Goal: Use online tool/utility: Utilize a website feature to perform a specific function

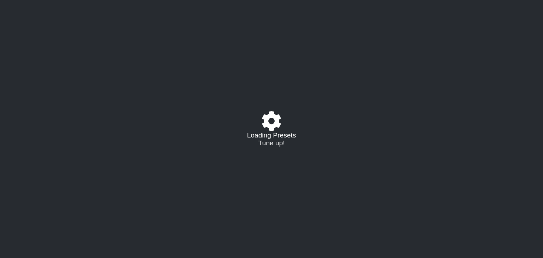
select select "/021725779736"
select select "C"
select select "G"
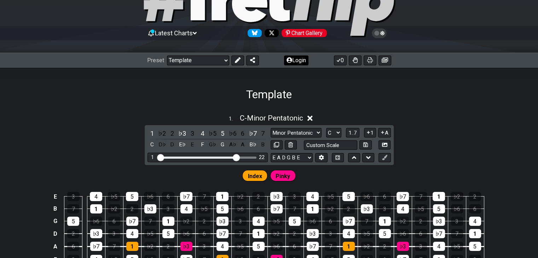
scroll to position [106, 0]
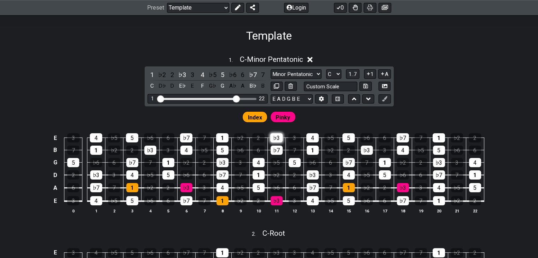
click at [279, 136] on div "♭3" at bounding box center [276, 137] width 12 height 9
click at [228, 133] on td "1" at bounding box center [222, 131] width 18 height 12
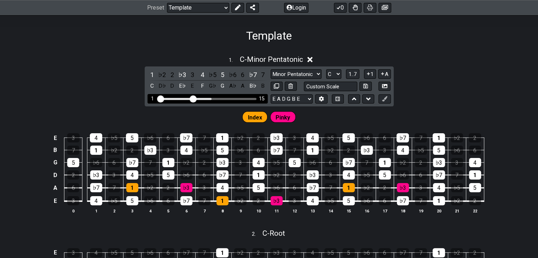
drag, startPoint x: 232, startPoint y: 98, endPoint x: 192, endPoint y: 102, distance: 40.1
click at [192, 98] on input "Visible fret range" at bounding box center [207, 98] width 100 height 0
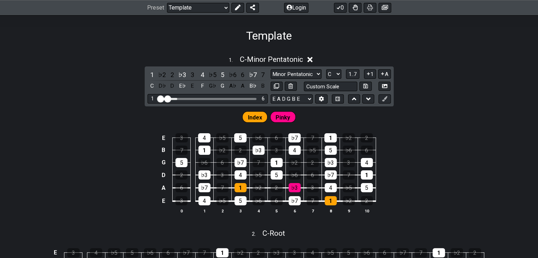
drag, startPoint x: 193, startPoint y: 99, endPoint x: 169, endPoint y: 102, distance: 24.5
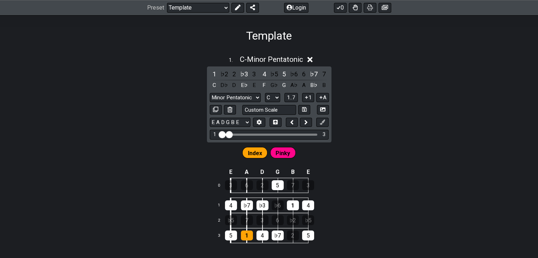
drag, startPoint x: 233, startPoint y: 139, endPoint x: 223, endPoint y: 139, distance: 9.5
click at [223, 140] on div "1 ♭2 2 ♭3 3 4 ♭5 5 ♭6 6 ♭7 7 C D♭ D E♭ E F G♭ G A♭ A B♭ B Minor Pentatonic Root…" at bounding box center [269, 104] width 124 height 76
drag, startPoint x: 228, startPoint y: 135, endPoint x: 191, endPoint y: 135, distance: 36.8
click at [219, 134] on input "Visible fret range" at bounding box center [269, 134] width 100 height 0
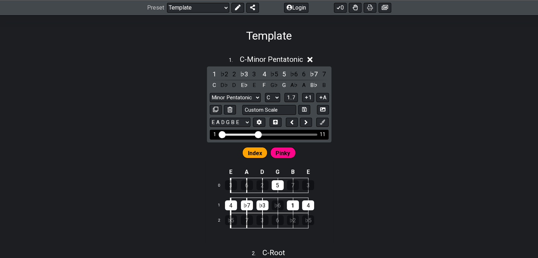
drag, startPoint x: 228, startPoint y: 134, endPoint x: 259, endPoint y: 133, distance: 30.8
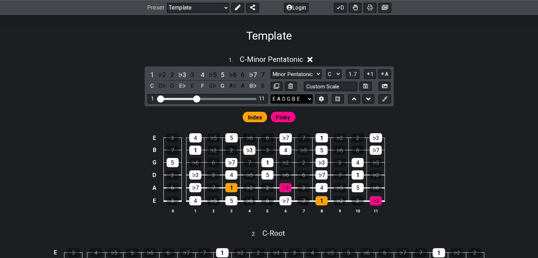
drag, startPoint x: 230, startPoint y: 99, endPoint x: 297, endPoint y: 98, distance: 67.2
click at [297, 99] on div "1 ♭2 2 ♭3 3 4 ♭5 5 ♭6 6 ♭7 7 C D♭ D E♭ E F G♭ G A♭ A B♭ B Minor Pentatonic Root…" at bounding box center [269, 86] width 249 height 40
drag, startPoint x: 245, startPoint y: 102, endPoint x: 284, endPoint y: 103, distance: 39.2
click at [284, 103] on div "1 ♭2 2 ♭3 3 4 ♭5 5 ♭6 6 ♭7 7 C D♭ D E♭ E F G♭ G A♭ A B♭ B Minor Pentatonic Root…" at bounding box center [269, 86] width 249 height 40
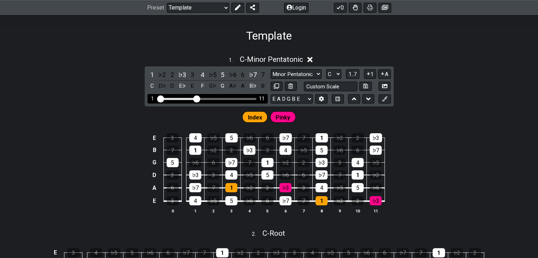
click at [252, 96] on div "1 11" at bounding box center [207, 99] width 120 height 10
drag, startPoint x: 229, startPoint y: 98, endPoint x: 269, endPoint y: 95, distance: 39.7
click at [269, 95] on div "1 ♭2 2 ♭3 3 4 ♭5 5 ♭6 6 ♭7 7 C D♭ D E♭ E F G♭ G A♭ A B♭ B Minor Pentatonic Root…" at bounding box center [269, 86] width 249 height 40
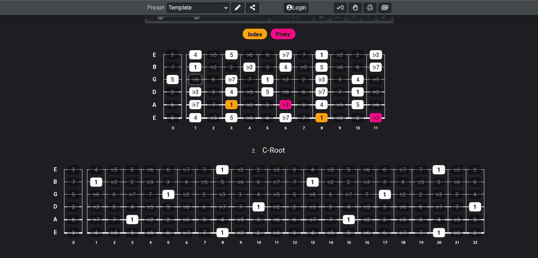
scroll to position [177, 0]
